Goal: Information Seeking & Learning: Learn about a topic

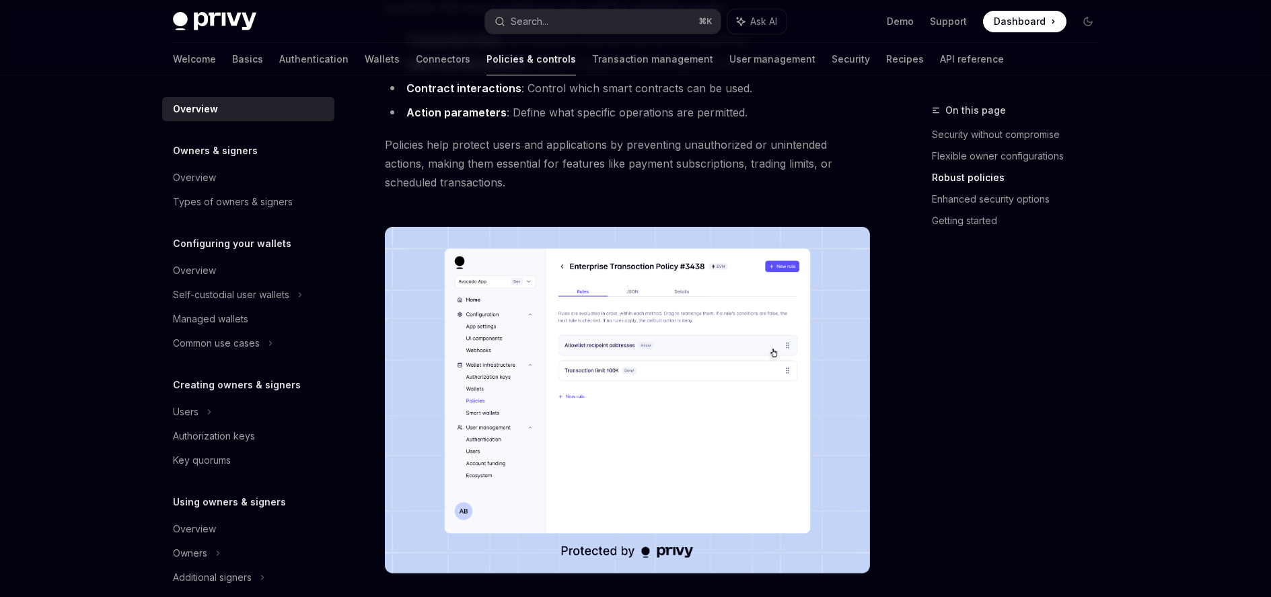
scroll to position [647, 0]
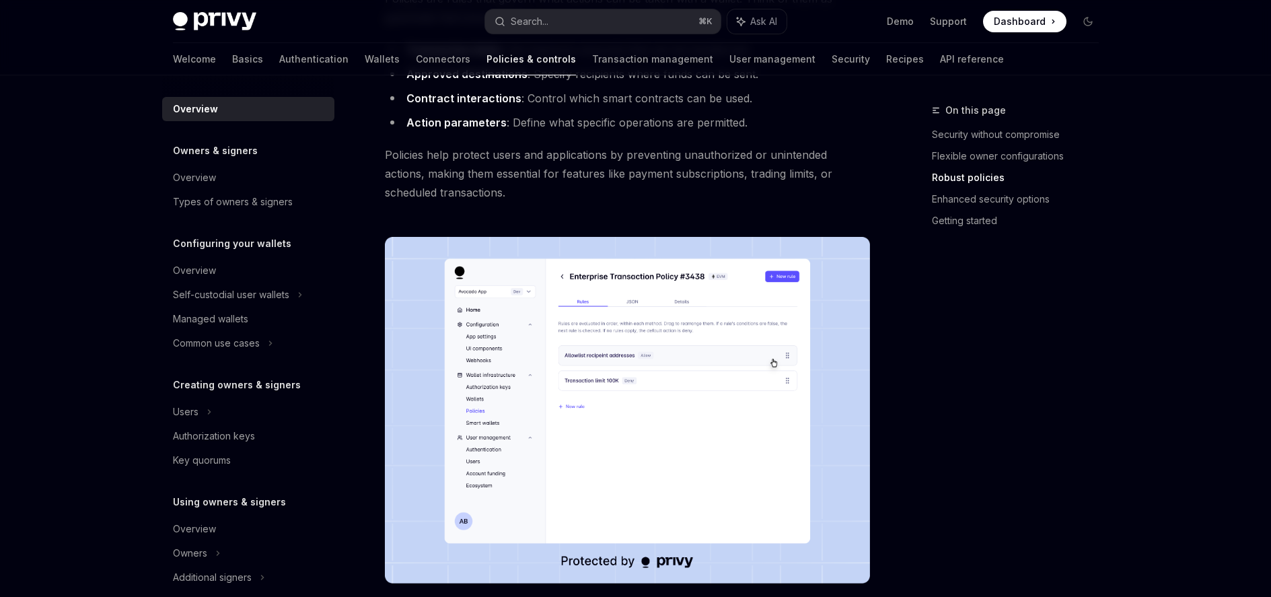
click at [581, 395] on img at bounding box center [627, 410] width 485 height 346
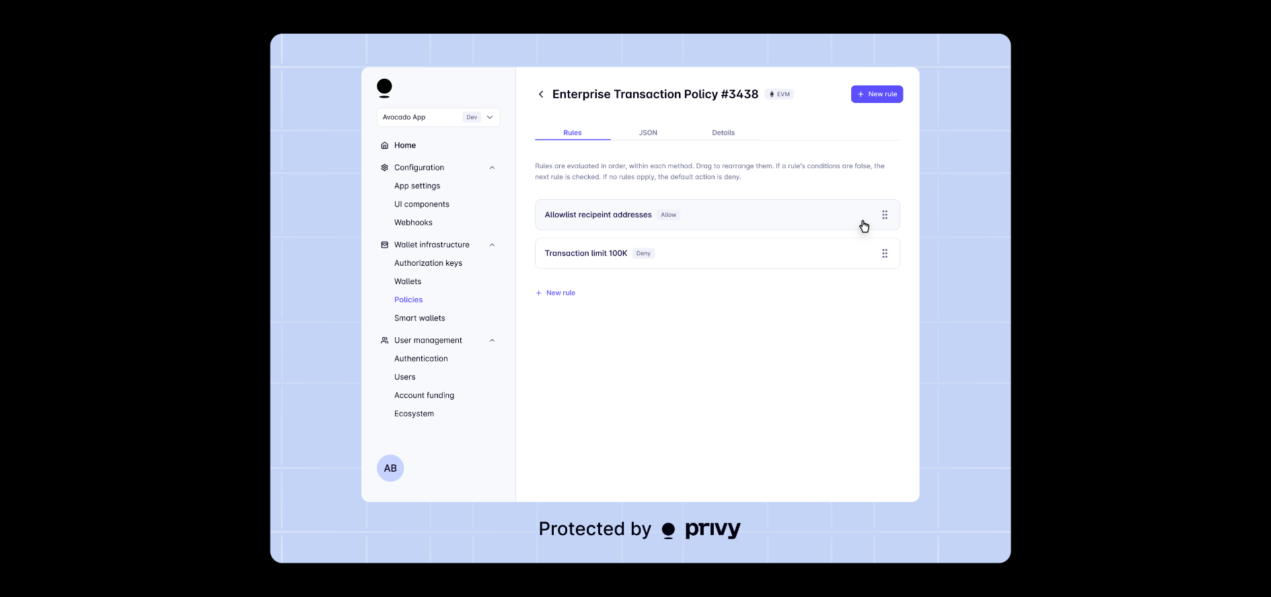
click at [1084, 404] on div at bounding box center [635, 298] width 1271 height 597
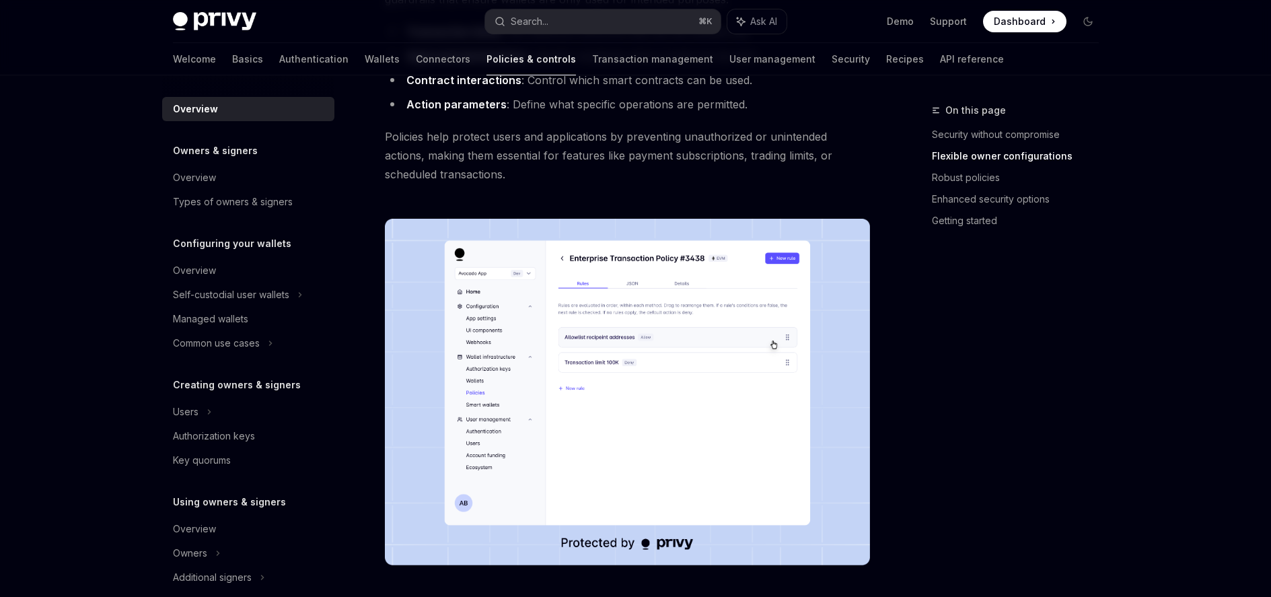
scroll to position [774, 0]
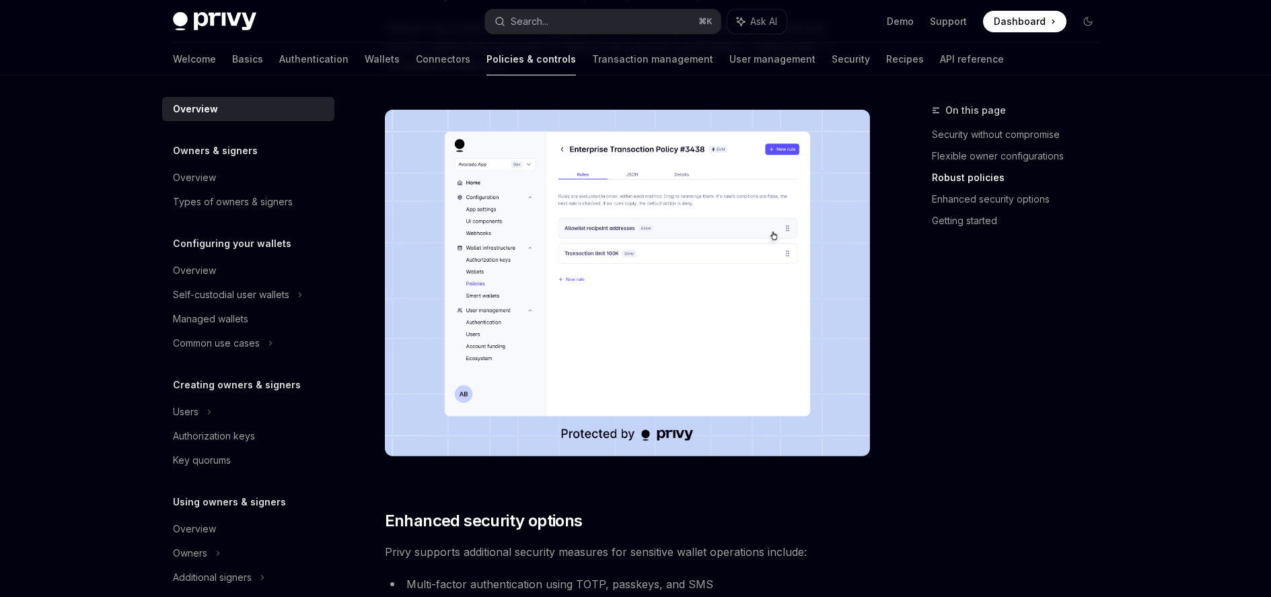
click at [601, 272] on img at bounding box center [627, 283] width 485 height 346
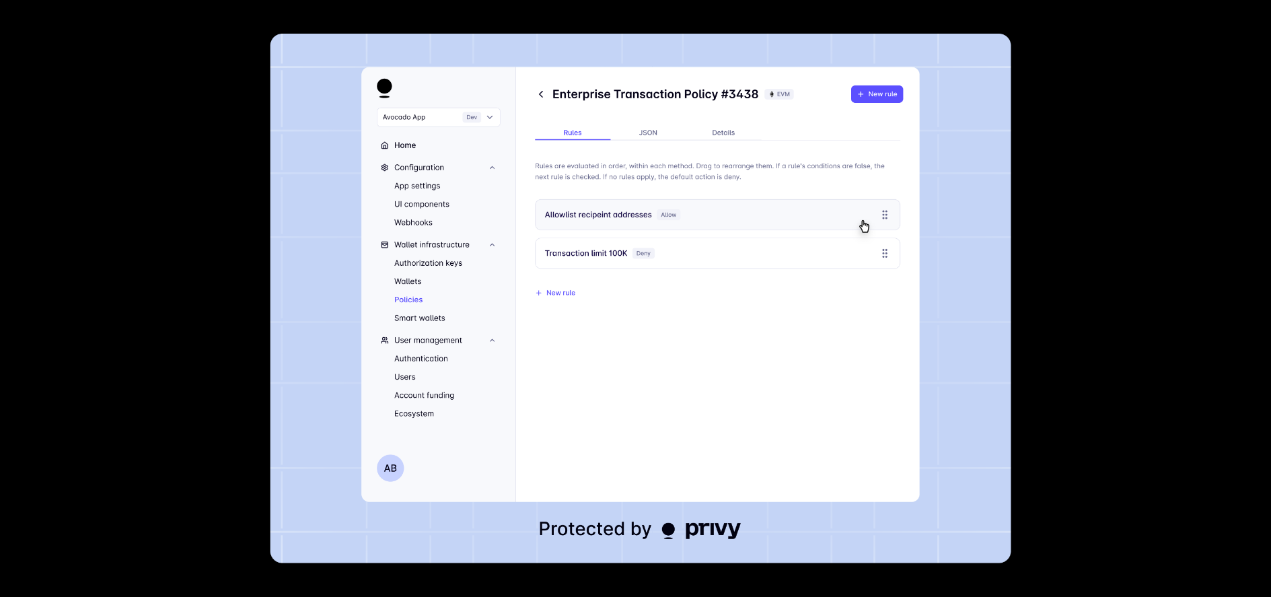
click at [197, 421] on div at bounding box center [635, 298] width 1271 height 597
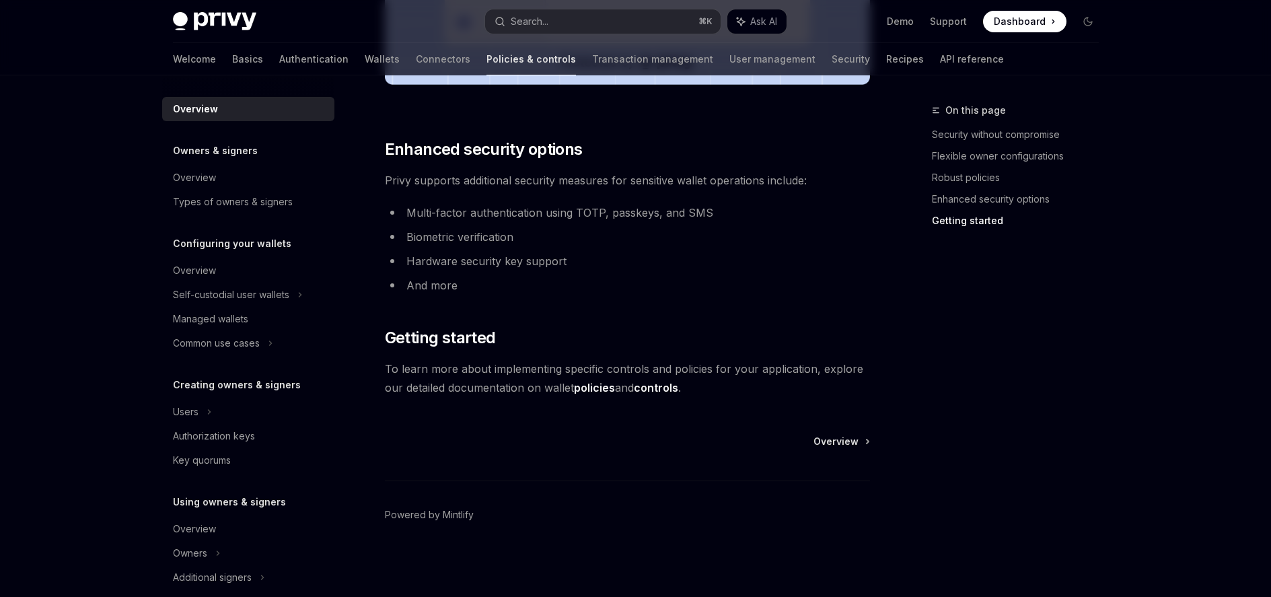
scroll to position [1082, 0]
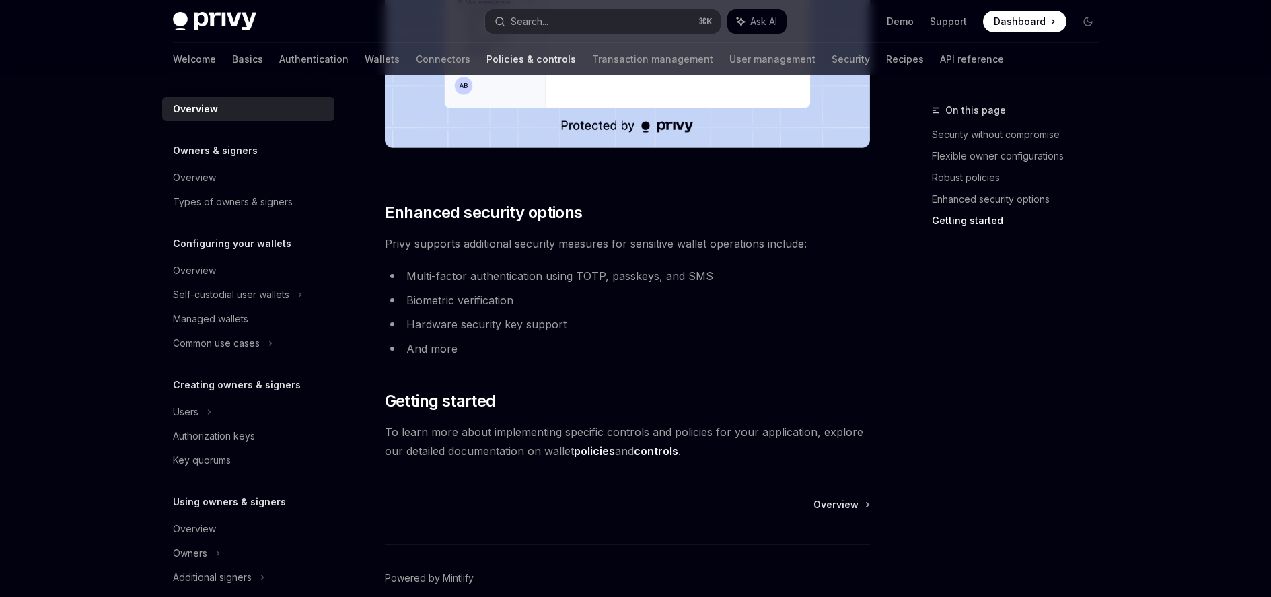
click at [589, 452] on link "policies" at bounding box center [594, 451] width 41 height 14
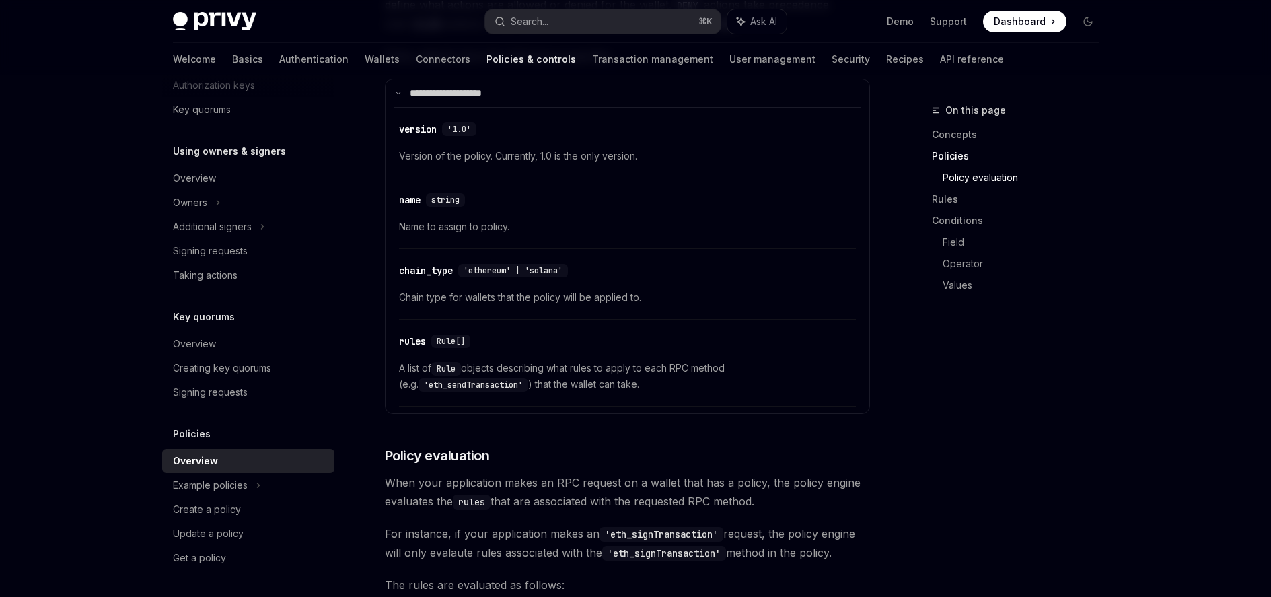
scroll to position [1153, 0]
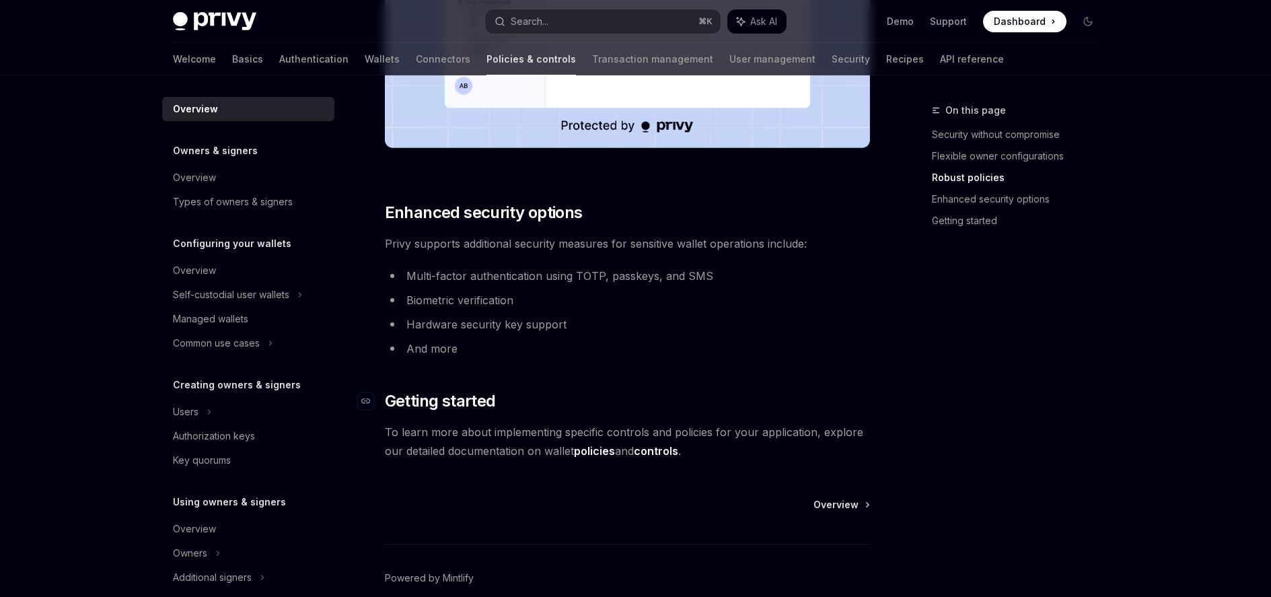
scroll to position [1145, 0]
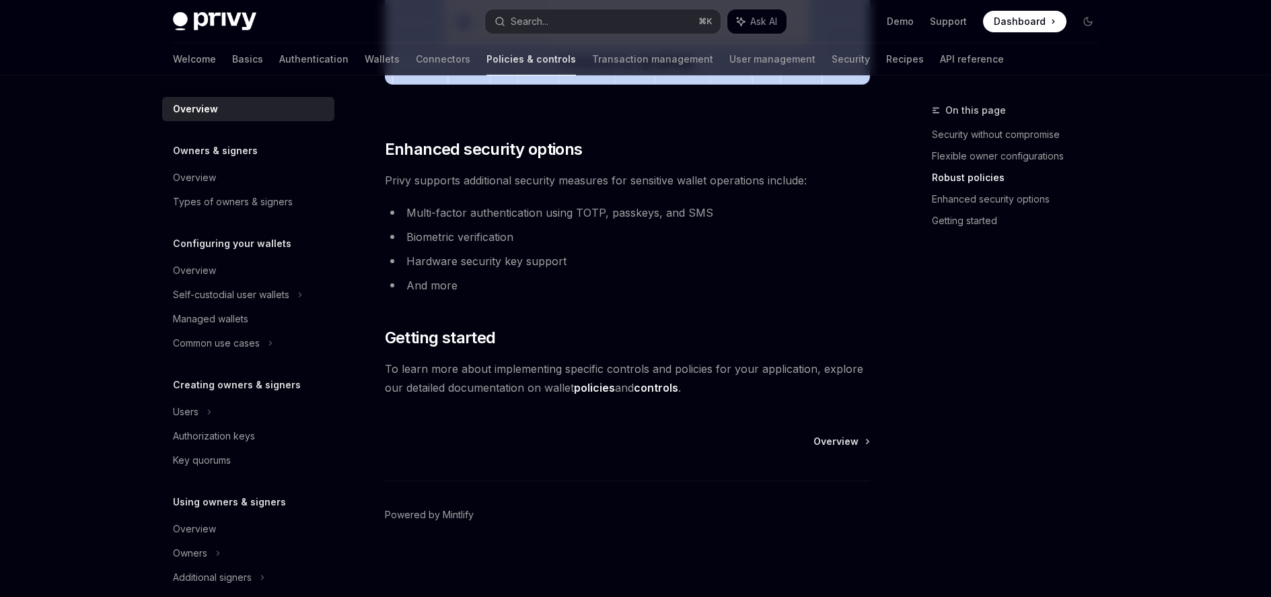
click at [654, 393] on link "controls" at bounding box center [656, 388] width 44 height 14
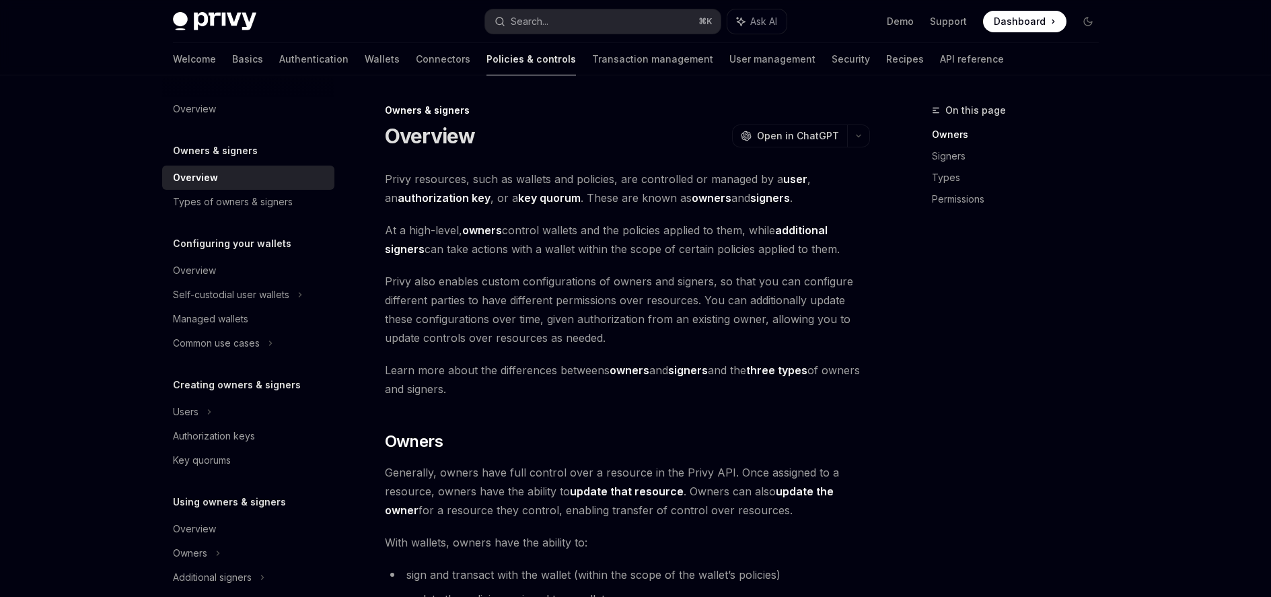
click at [654, 387] on span "Learn more about the differences betweens owners and signers and the three type…" at bounding box center [627, 380] width 485 height 38
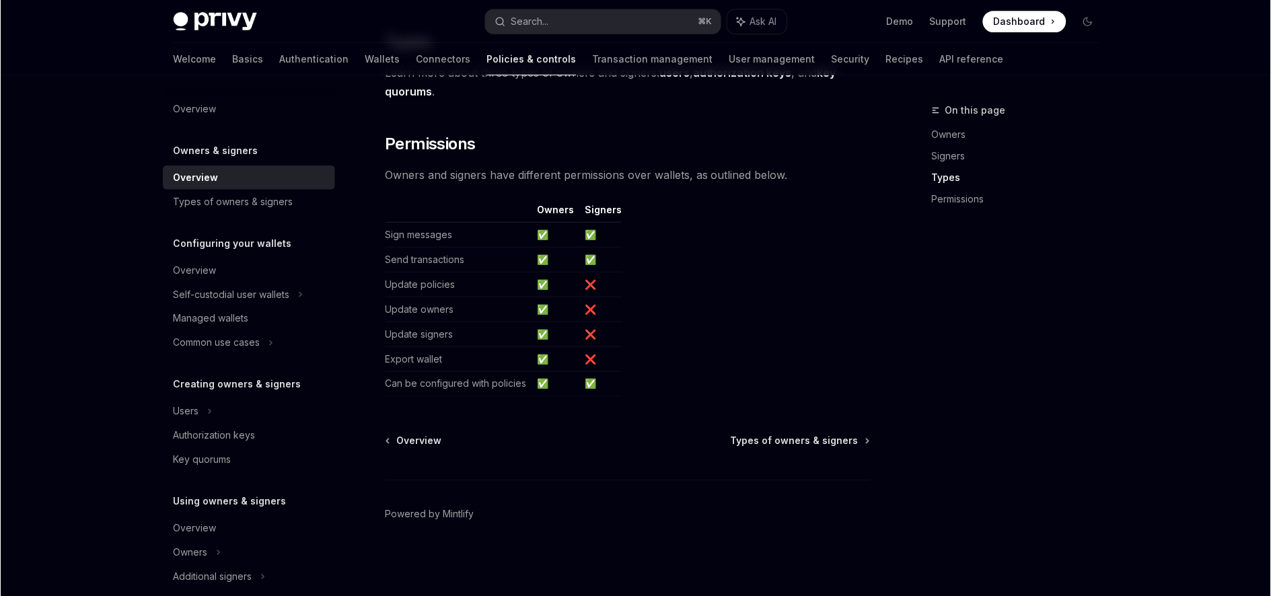
scroll to position [1056, 0]
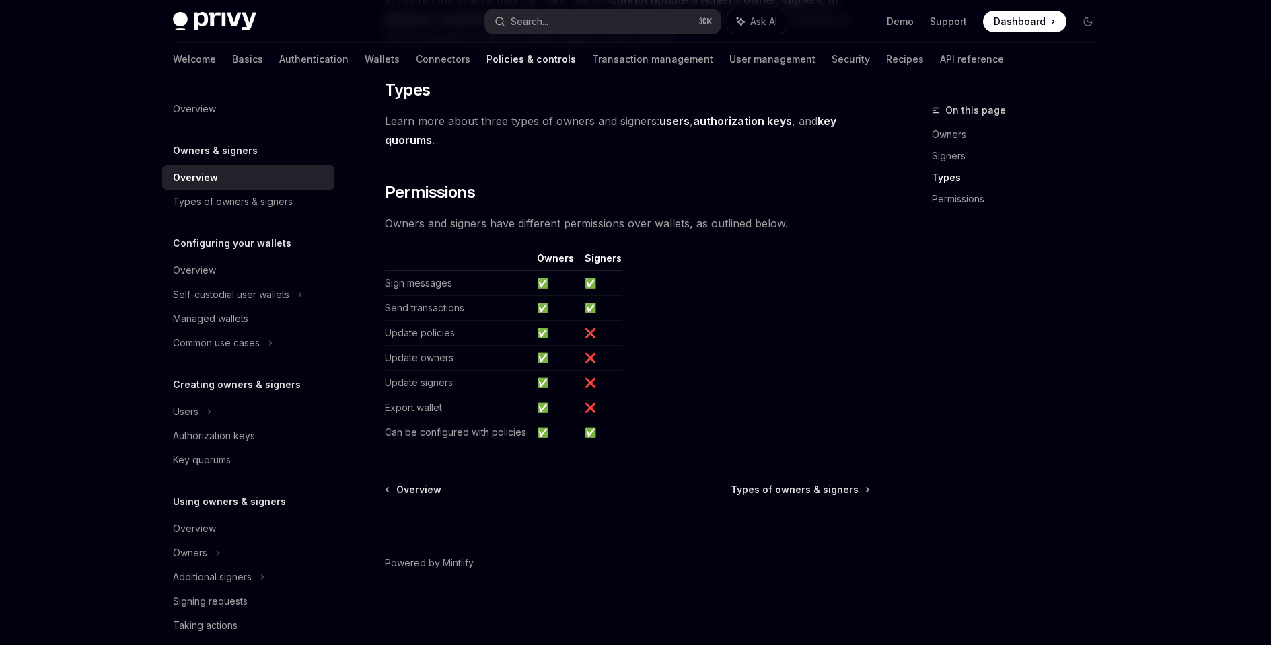
type textarea "*"
